Goal: Task Accomplishment & Management: Manage account settings

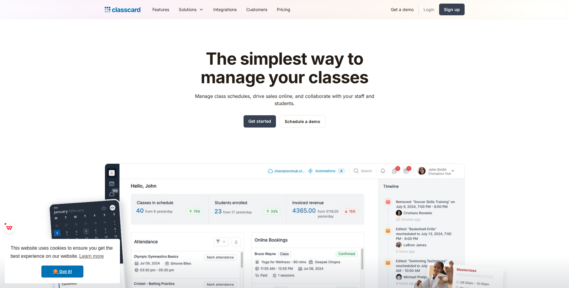
click at [432, 10] on link "Login" at bounding box center [428, 9] width 20 height 13
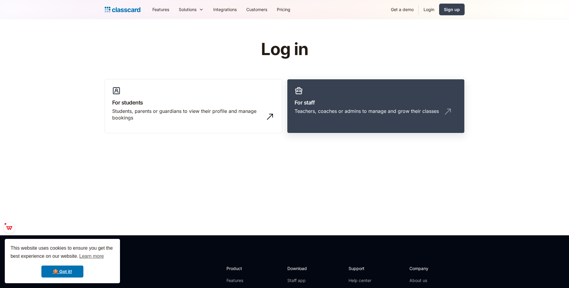
click at [326, 101] on h3 "For staff" at bounding box center [375, 103] width 162 height 8
